Goal: Information Seeking & Learning: Learn about a topic

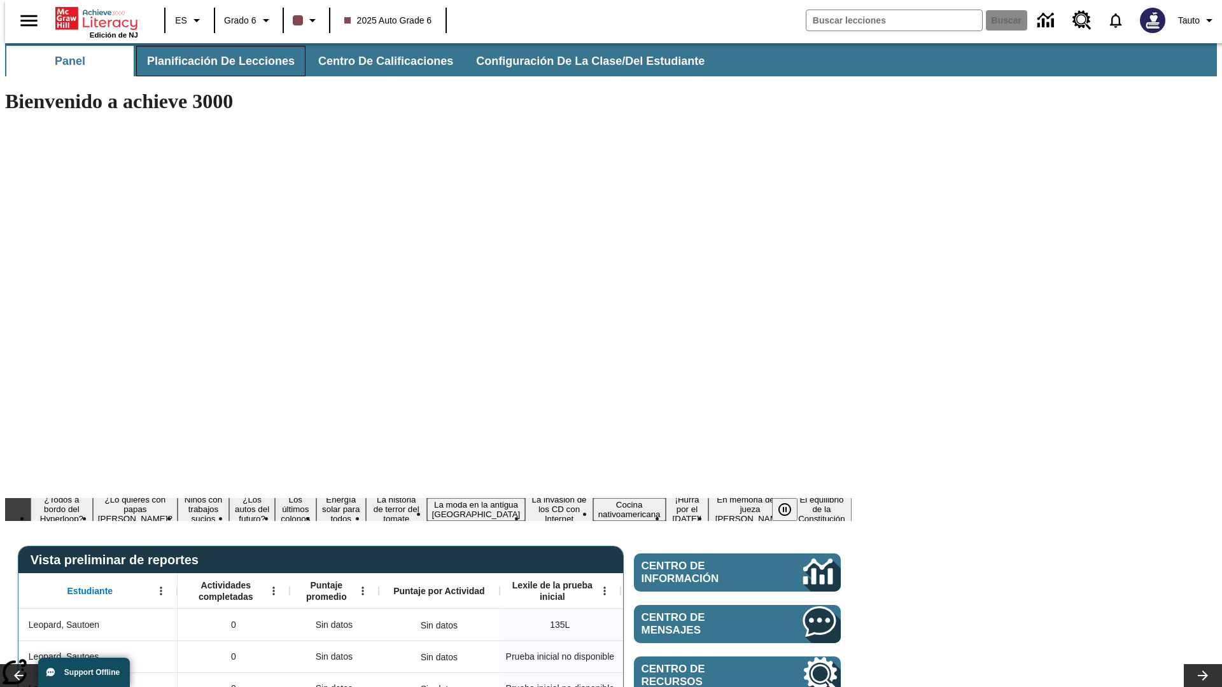
click at [213, 61] on span "Planificación de lecciones" at bounding box center [221, 61] width 148 height 15
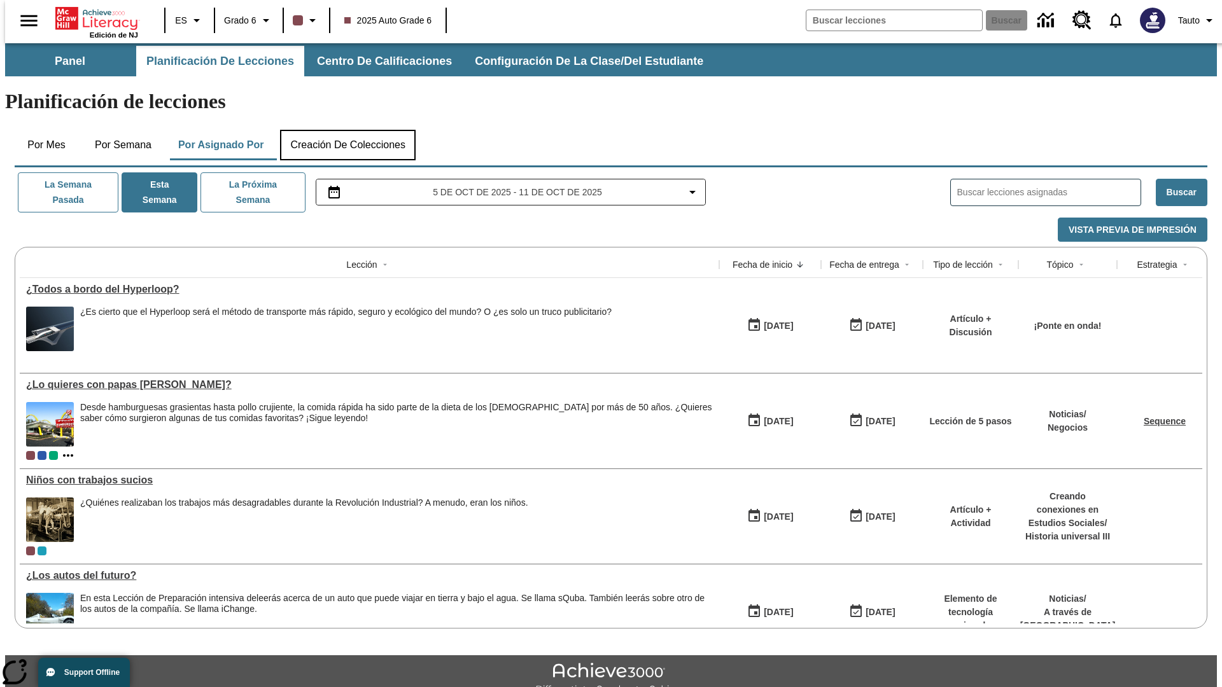
click at [347, 130] on button "Creación de colecciones" at bounding box center [348, 145] width 136 height 31
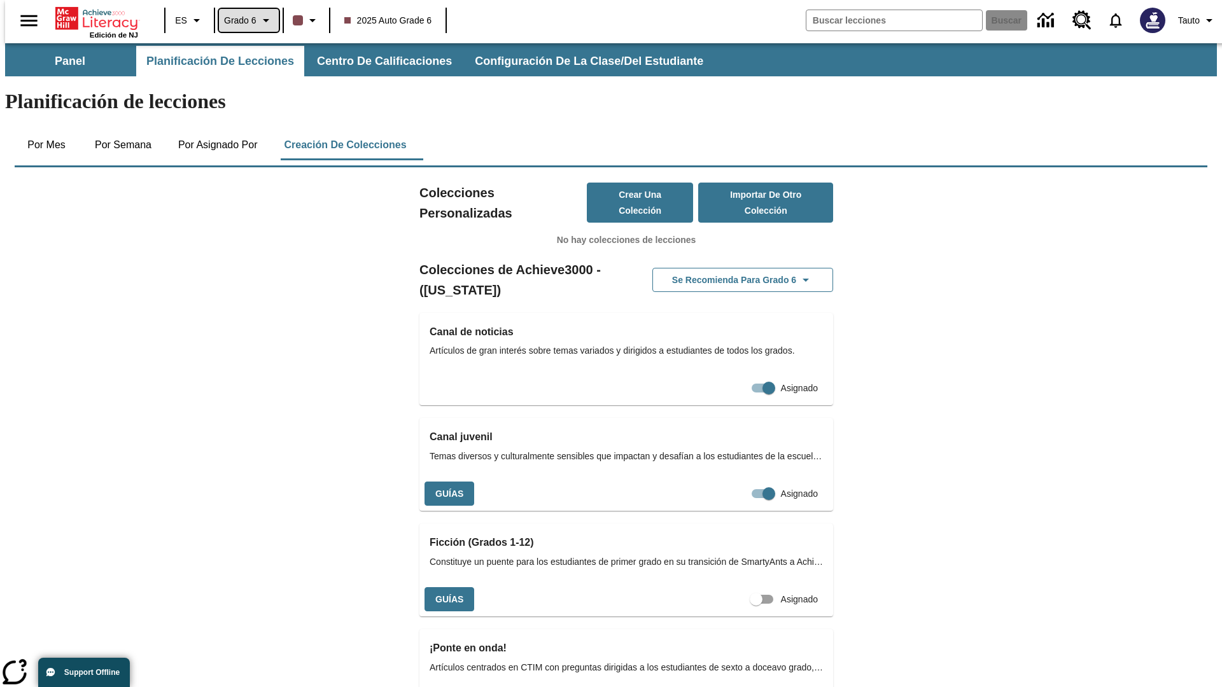
click at [244, 20] on span "Grado 6" at bounding box center [240, 20] width 32 height 13
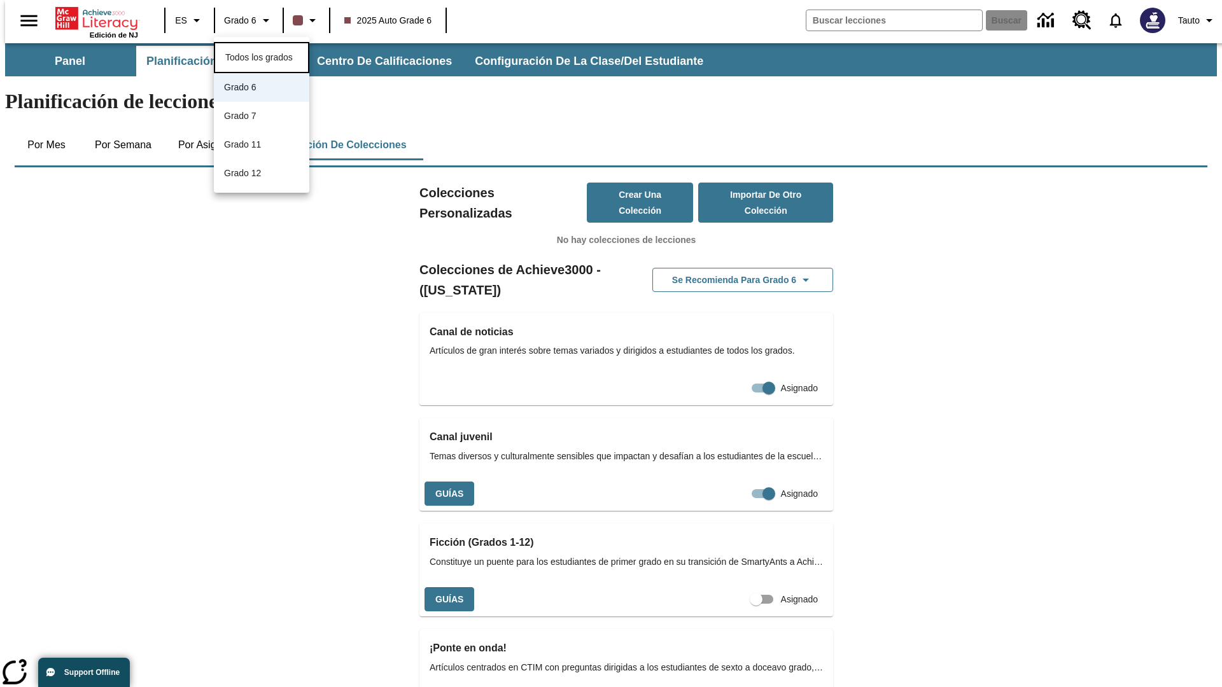
click at [262, 56] on span "Todos los grados" at bounding box center [258, 57] width 67 height 10
